Goal: Information Seeking & Learning: Find specific fact

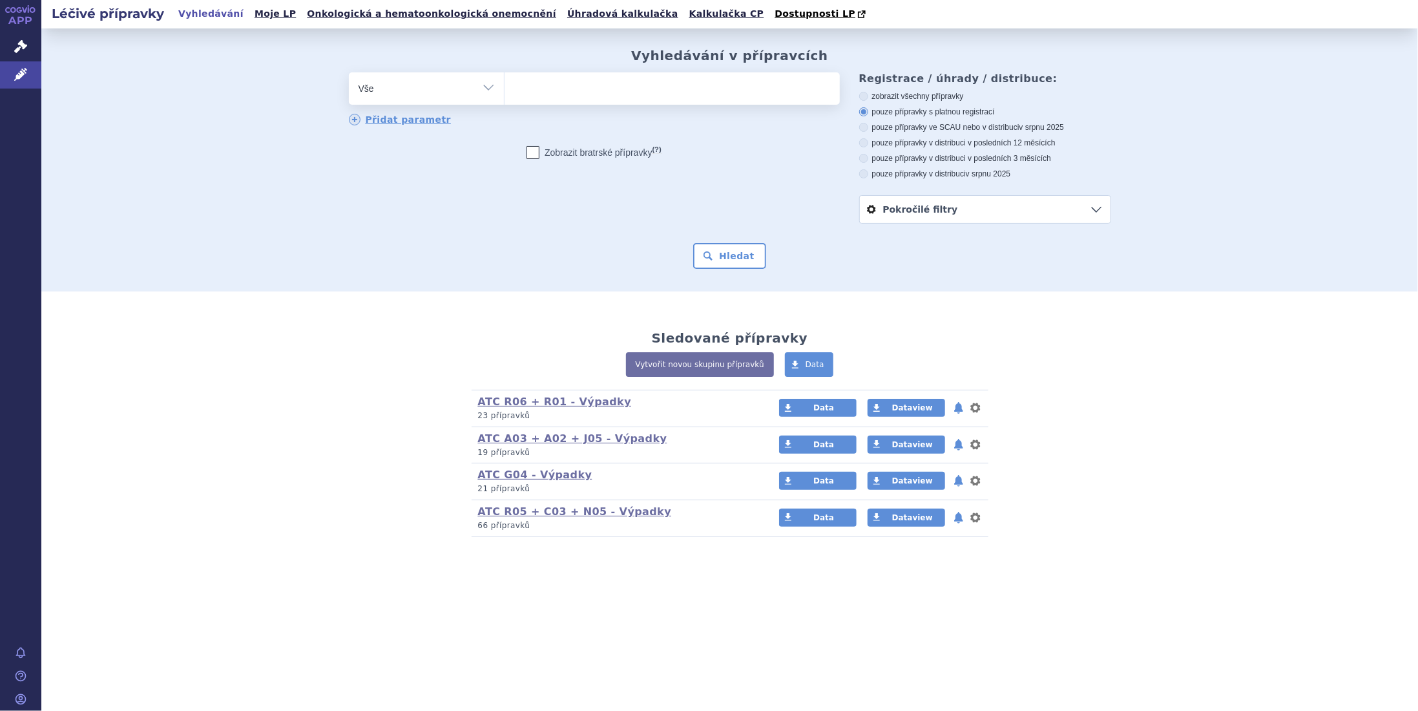
click at [554, 92] on ul at bounding box center [672, 85] width 335 height 27
click at [505, 92] on select at bounding box center [504, 88] width 1 height 32
type input "ga"
type input "gad"
type input "gado"
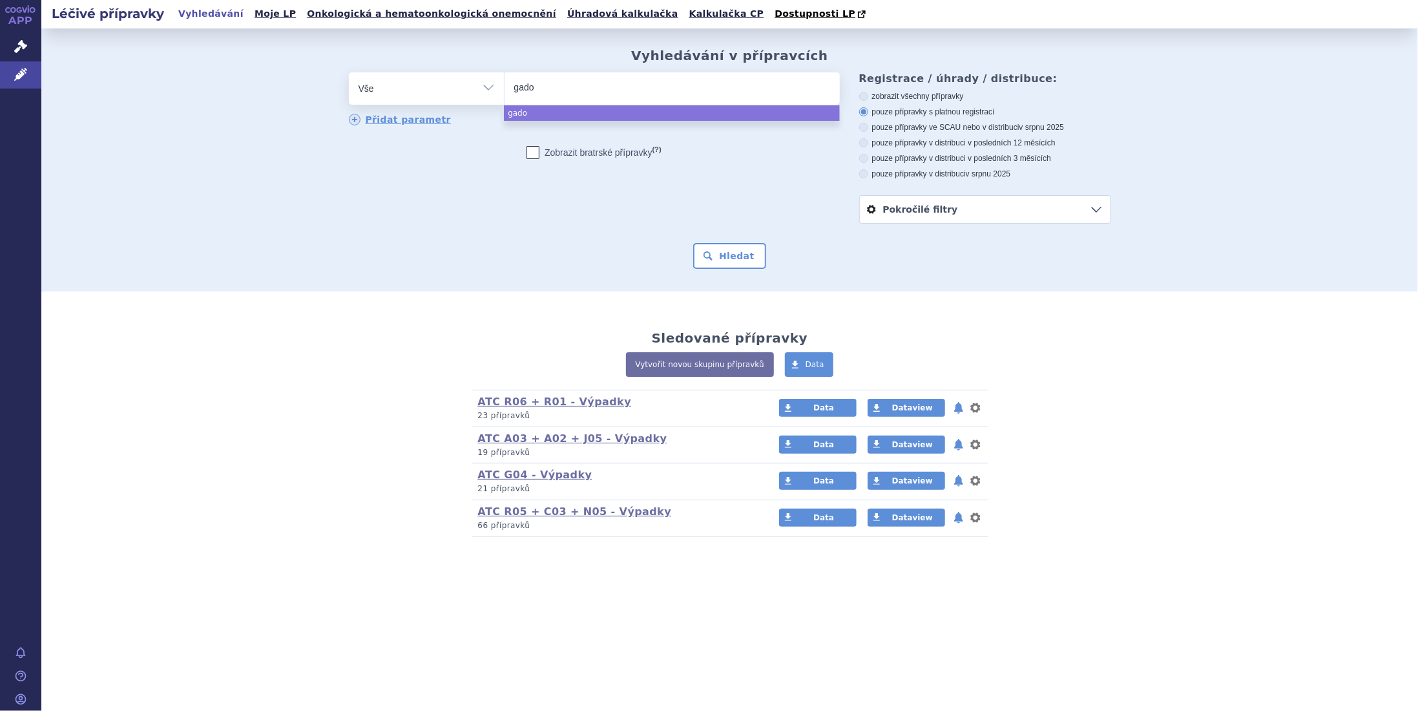
type input "gadob"
type input "gadobu"
type input "gadobut"
select select "gadobut"
click at [733, 258] on button "Hledat" at bounding box center [729, 256] width 73 height 26
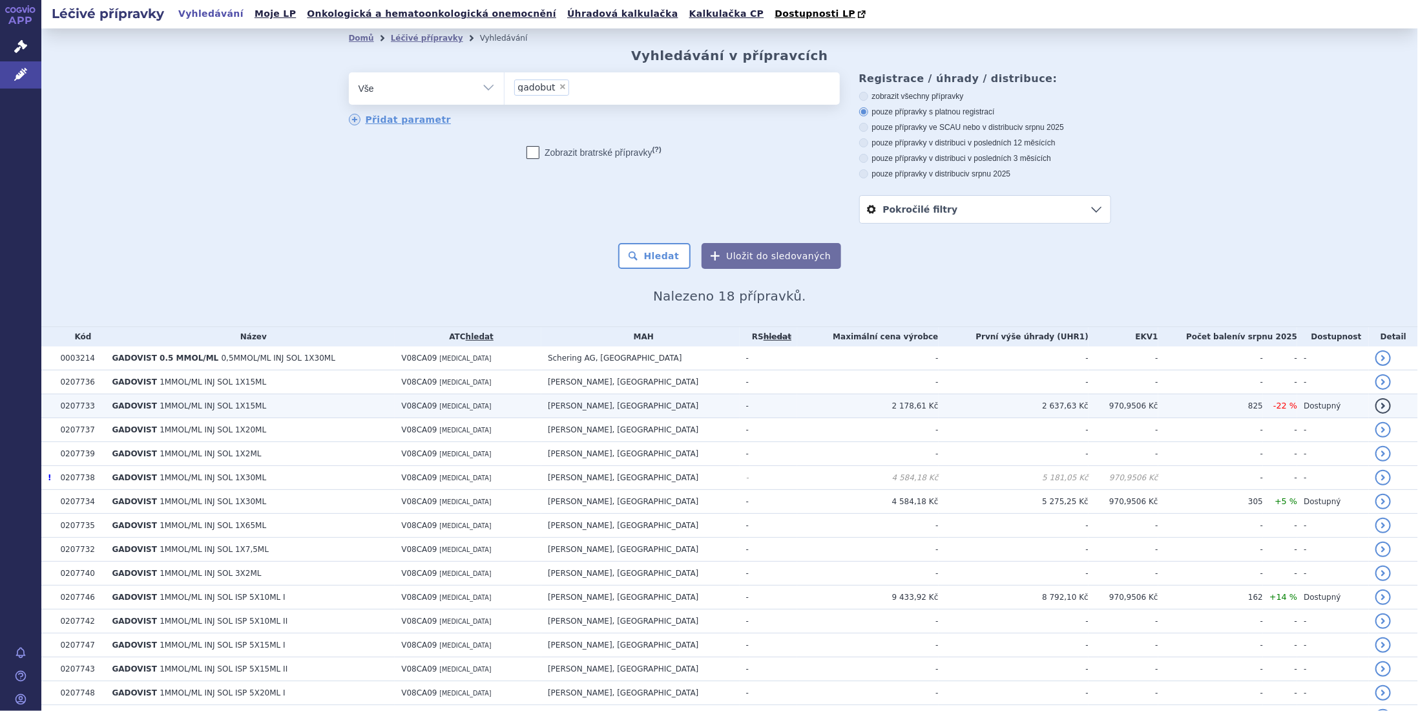
click at [226, 406] on span "1MMOL/ML INJ SOL 1X15ML" at bounding box center [213, 405] width 107 height 9
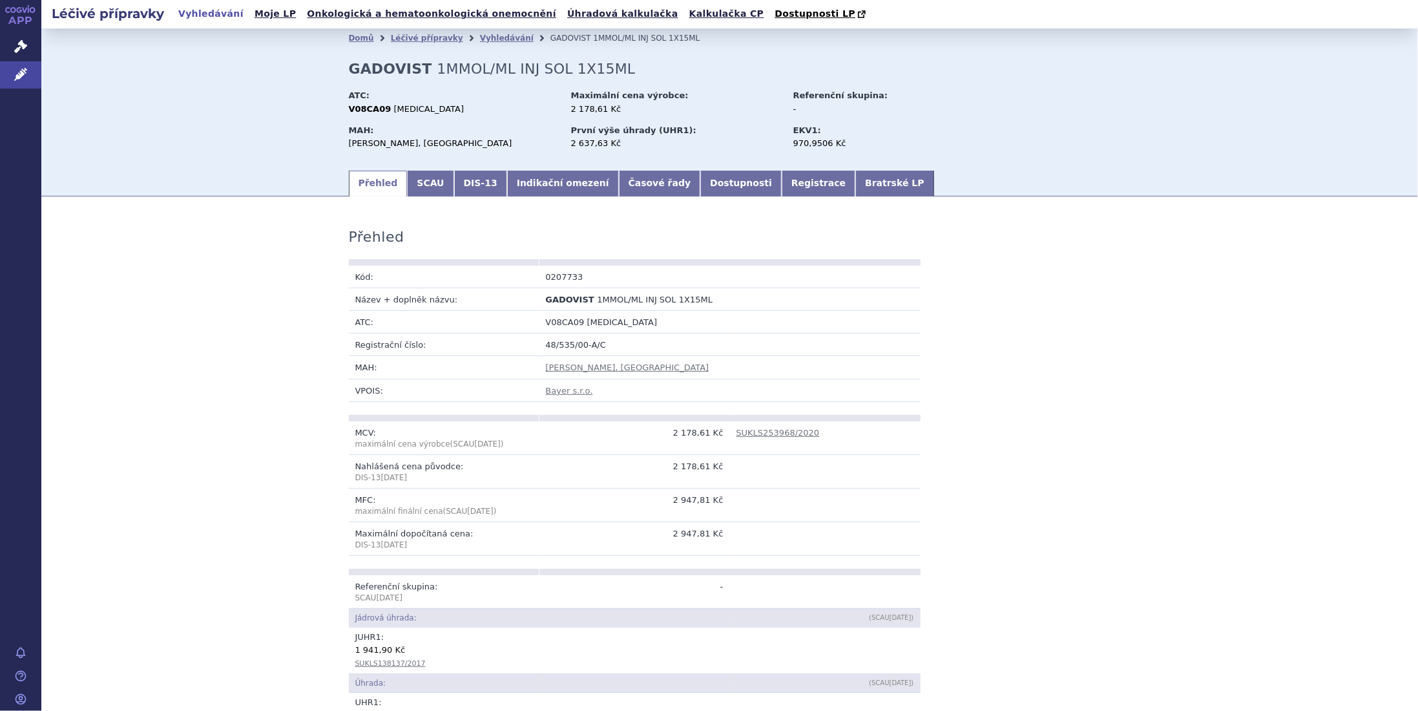
scroll to position [172, 0]
